Goal: Transaction & Acquisition: Purchase product/service

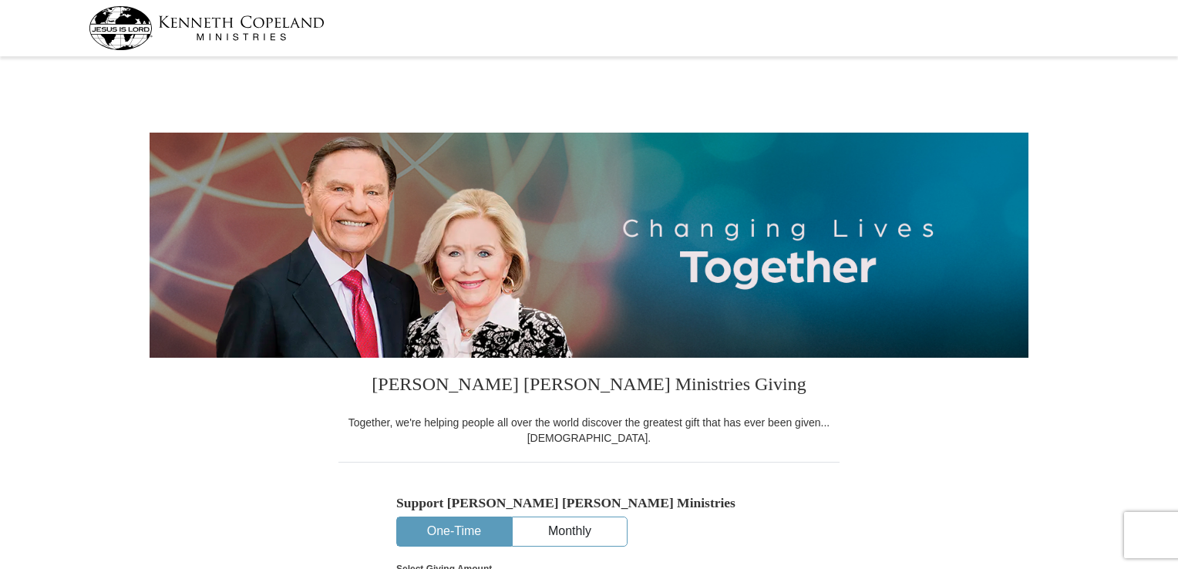
select select "FL"
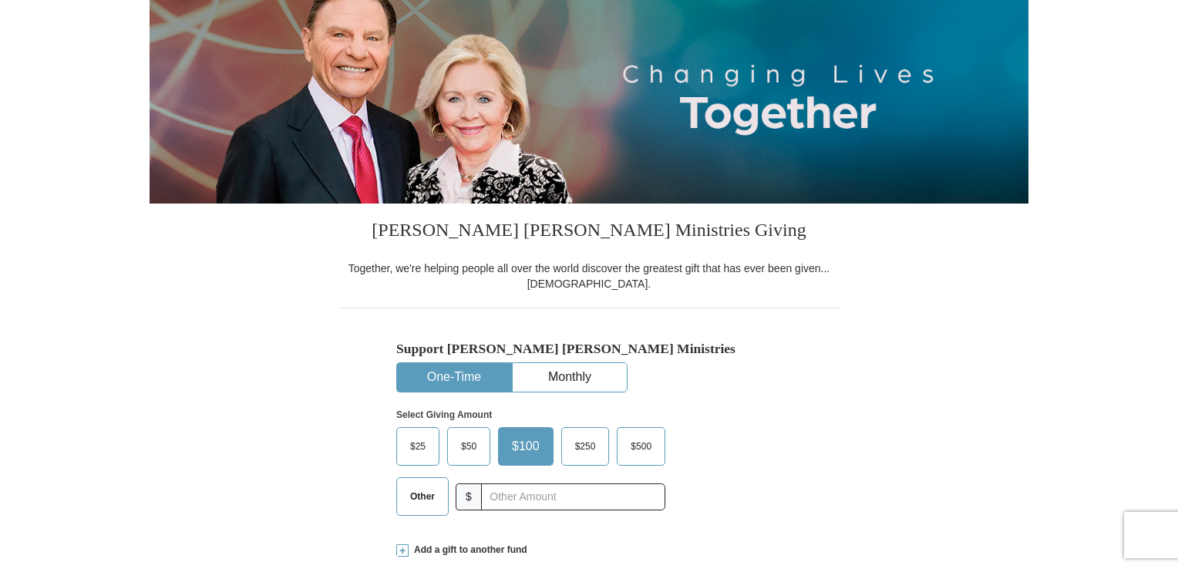
scroll to position [308, 0]
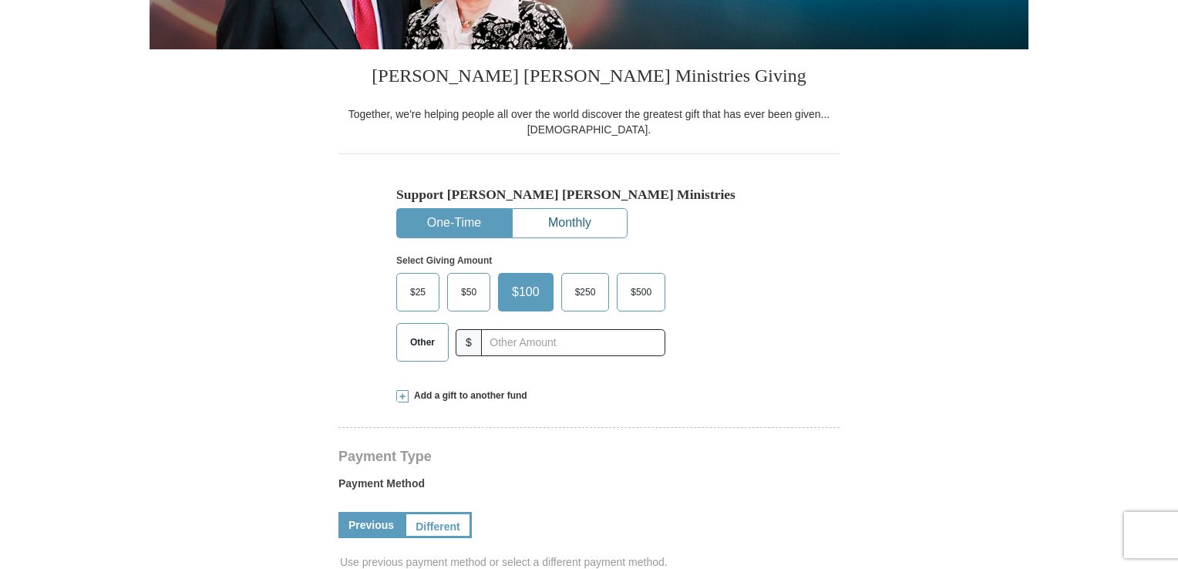
click at [603, 216] on button "Monthly" at bounding box center [570, 223] width 114 height 29
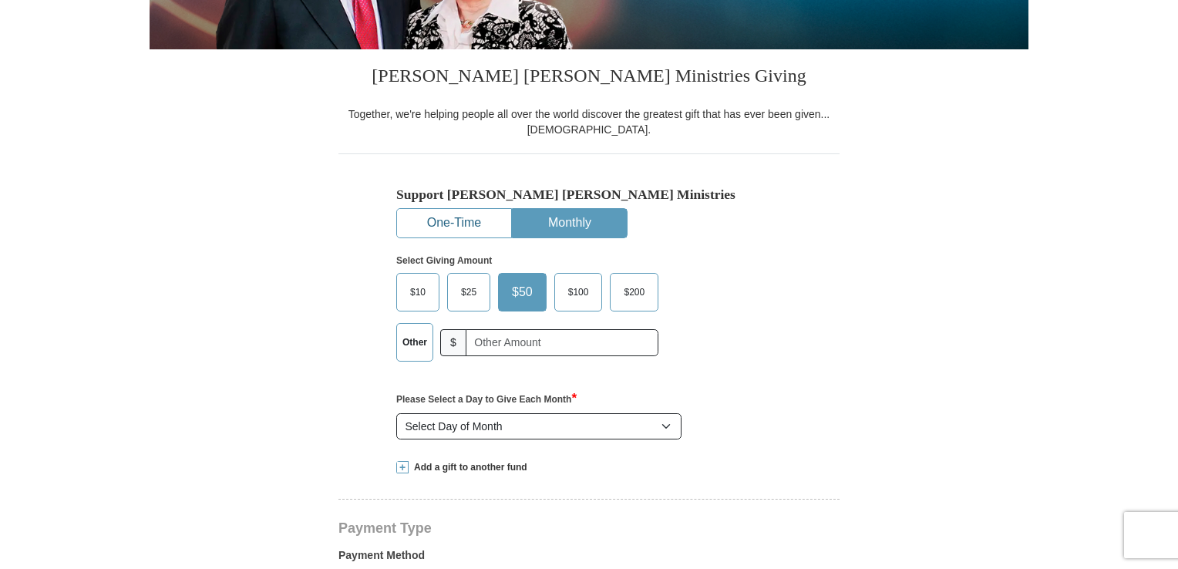
click at [470, 223] on button "One-Time" at bounding box center [454, 223] width 114 height 29
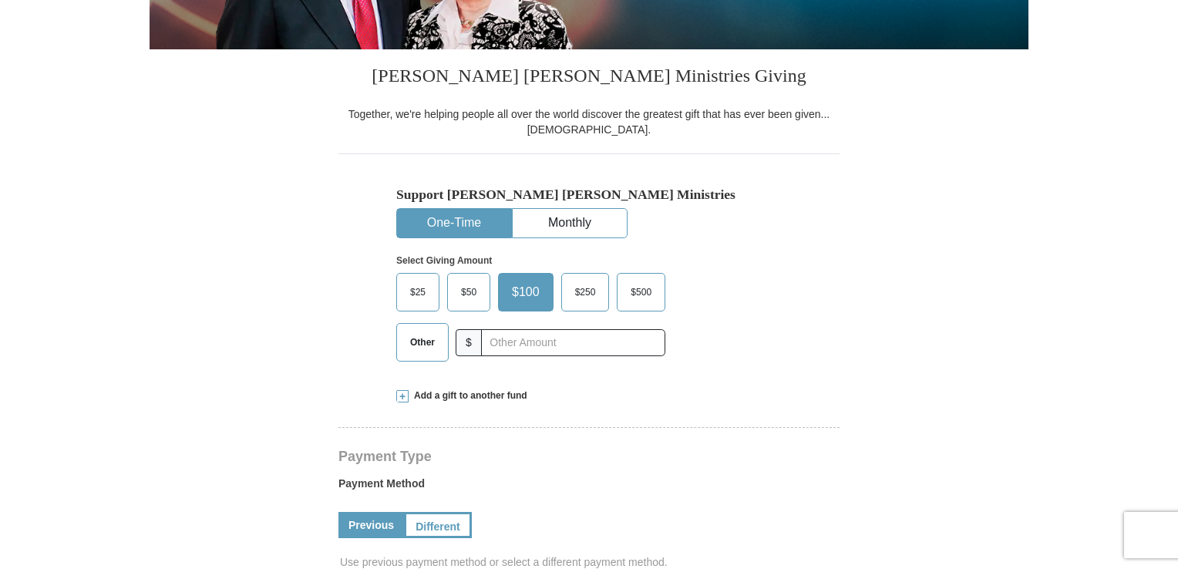
click at [478, 285] on span "$50" at bounding box center [468, 292] width 31 height 23
click at [0, 0] on input "$50" at bounding box center [0, 0] width 0 height 0
click at [372, 521] on link "Previous" at bounding box center [372, 525] width 66 height 26
click at [373, 519] on link "Previous" at bounding box center [372, 525] width 66 height 26
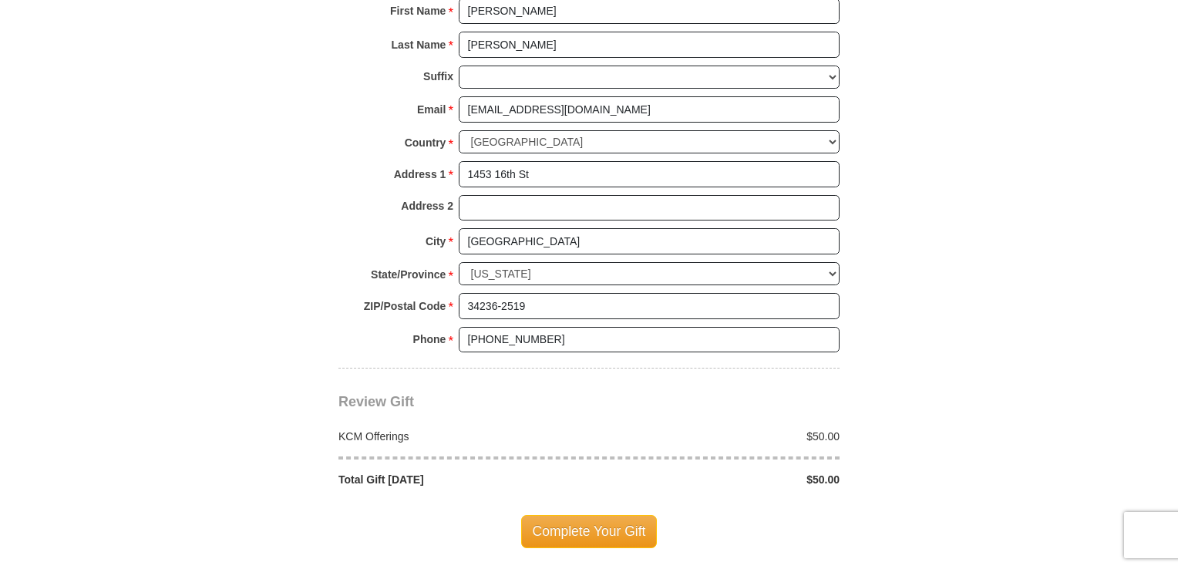
scroll to position [1157, 0]
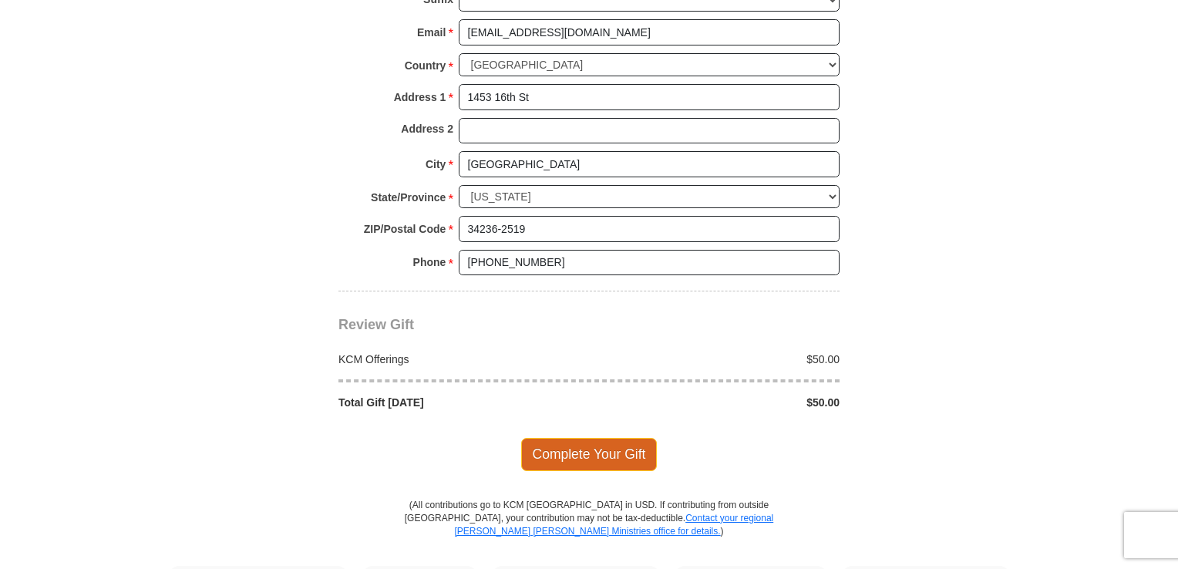
click at [564, 449] on span "Complete Your Gift" at bounding box center [589, 454] width 136 height 32
